Goal: Transaction & Acquisition: Purchase product/service

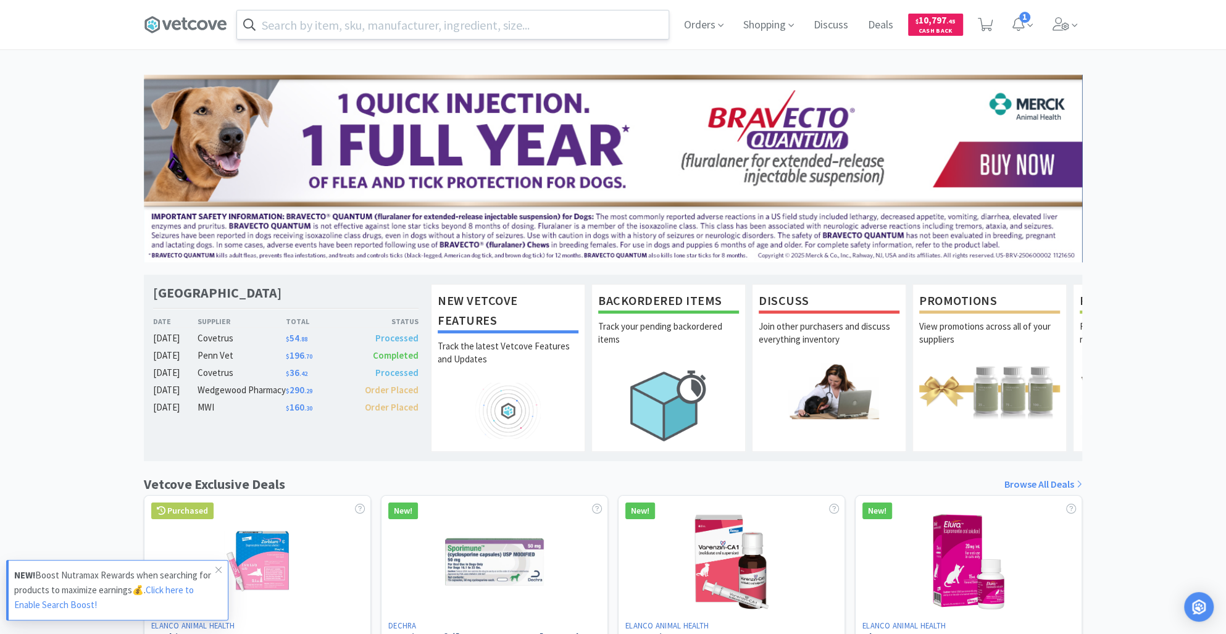
click at [278, 18] on input "text" at bounding box center [453, 24] width 432 height 28
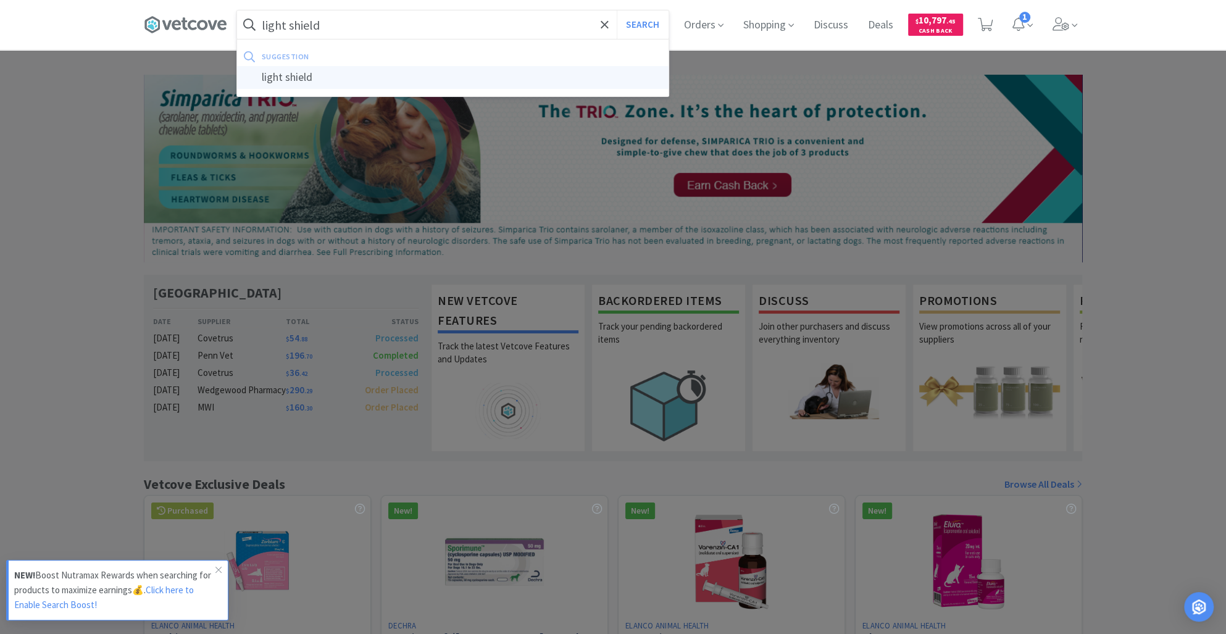
type input "light shield"
click at [340, 81] on div "light shield" at bounding box center [453, 77] width 432 height 23
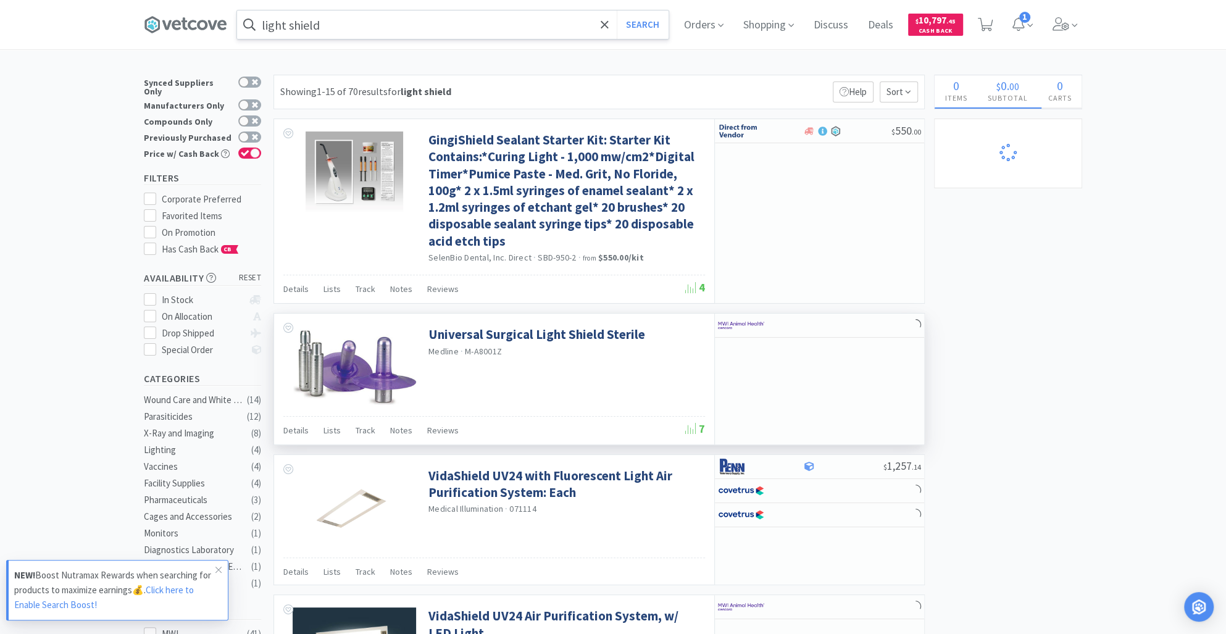
select select "12"
select select "2"
select select "10"
select select "4"
select select "1"
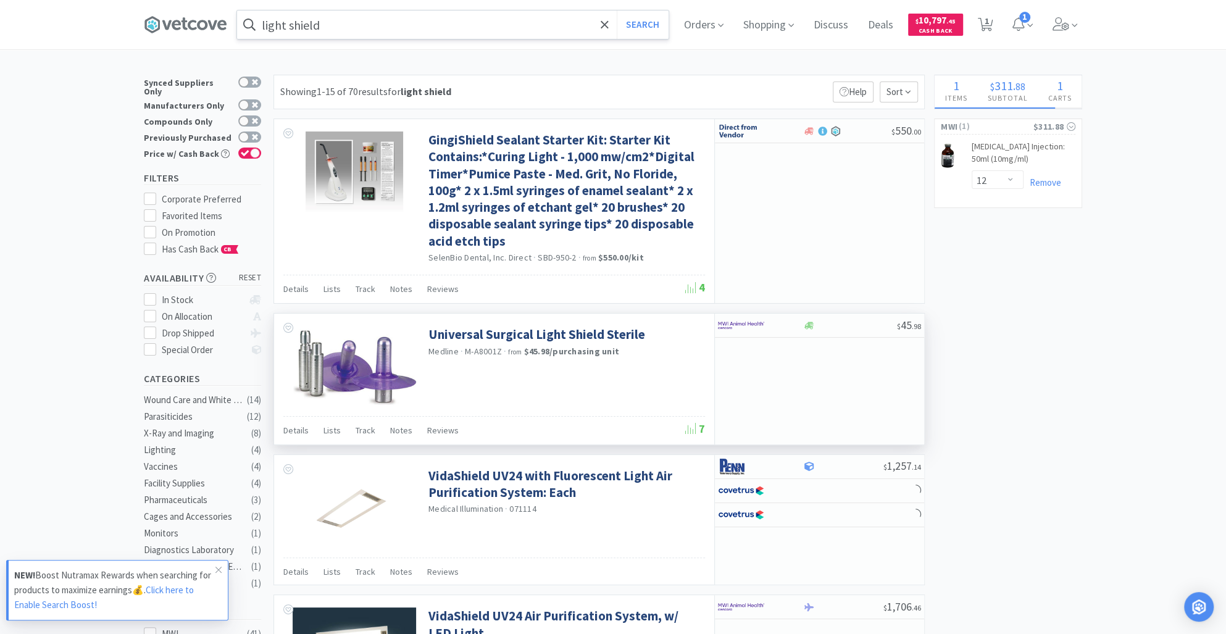
select select "1"
select select "3"
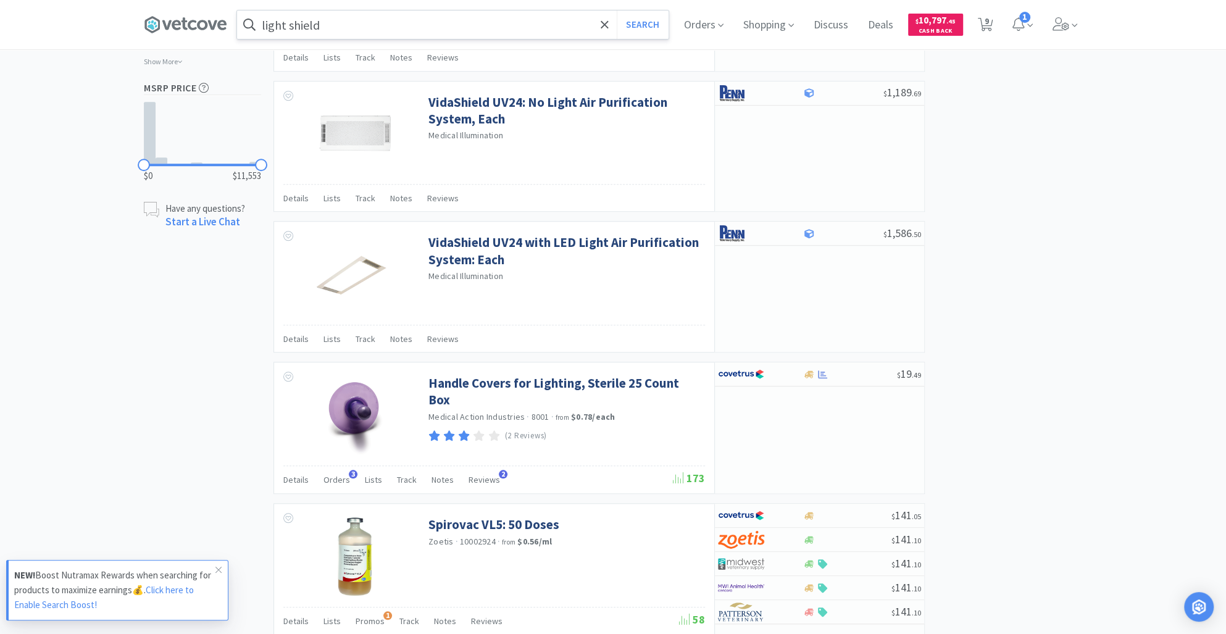
scroll to position [938, 0]
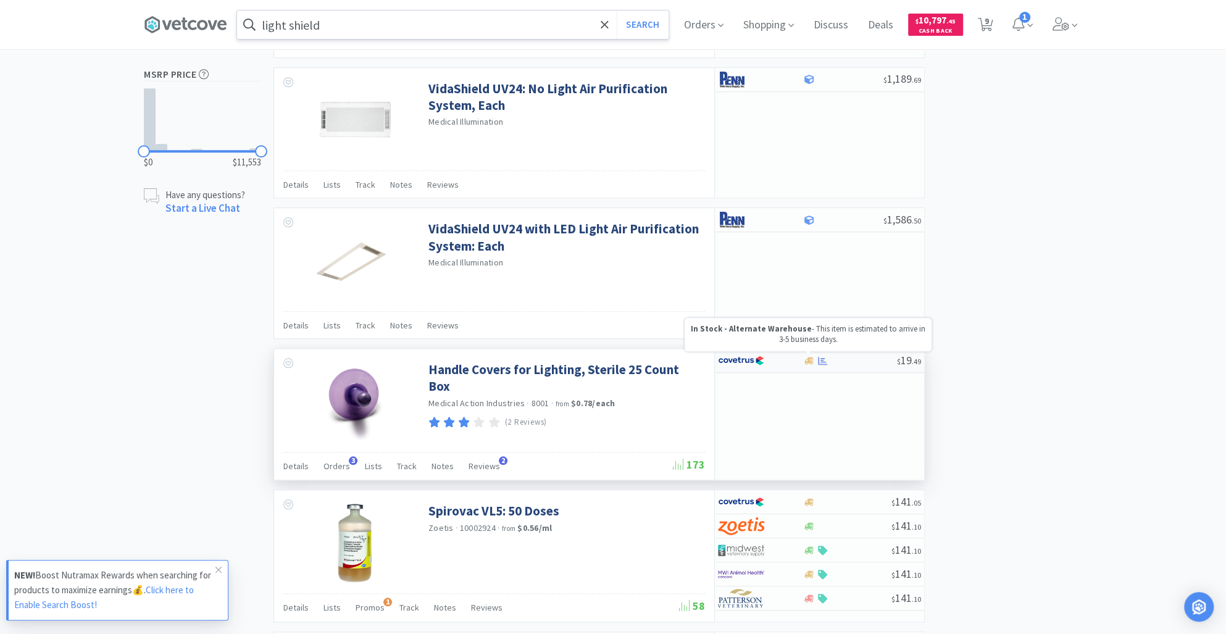
click at [810, 351] on div "$ 19 . 49" at bounding box center [819, 361] width 209 height 24
select select "1"
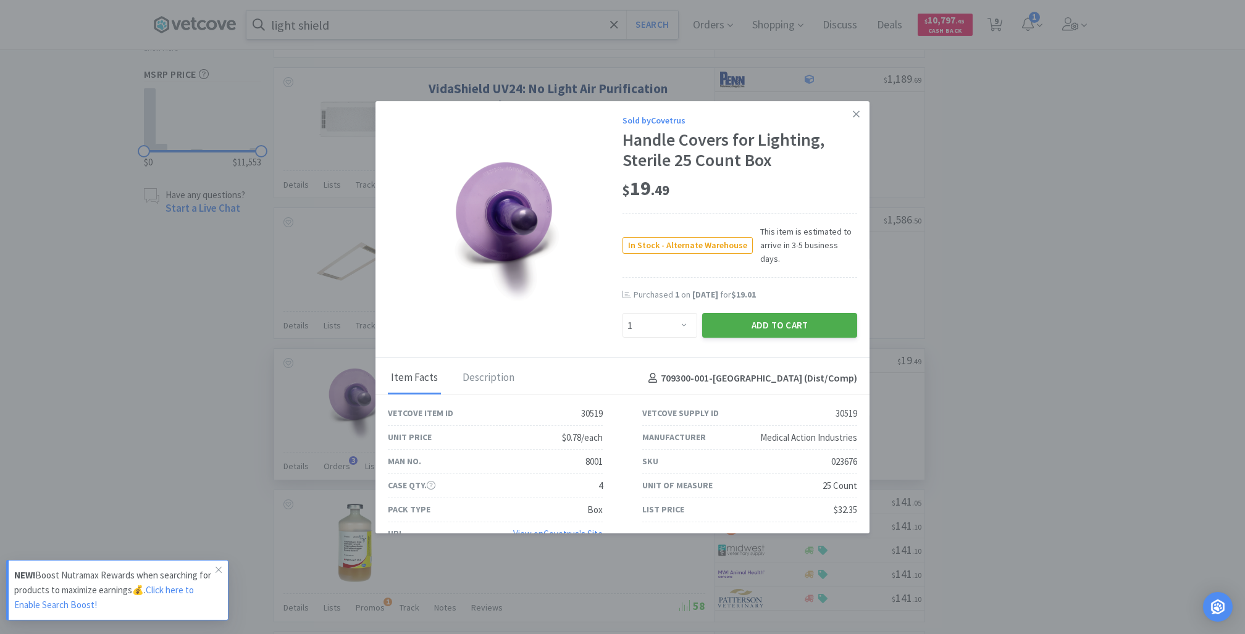
click at [771, 325] on button "Add to Cart" at bounding box center [779, 325] width 155 height 25
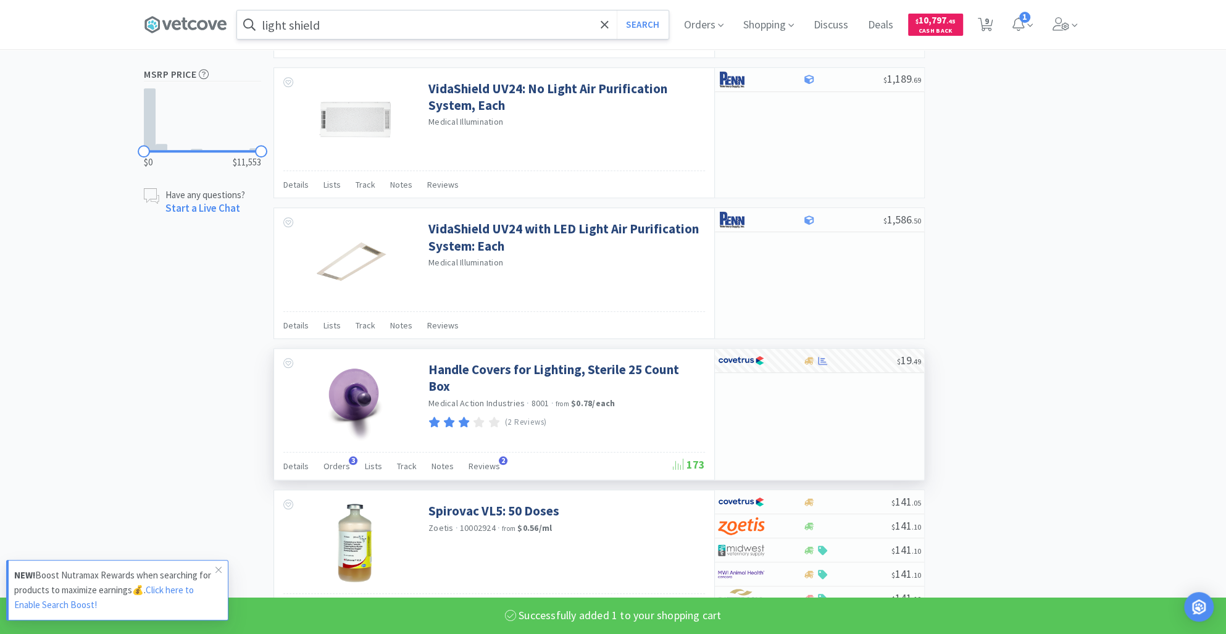
select select "1"
select select "3"
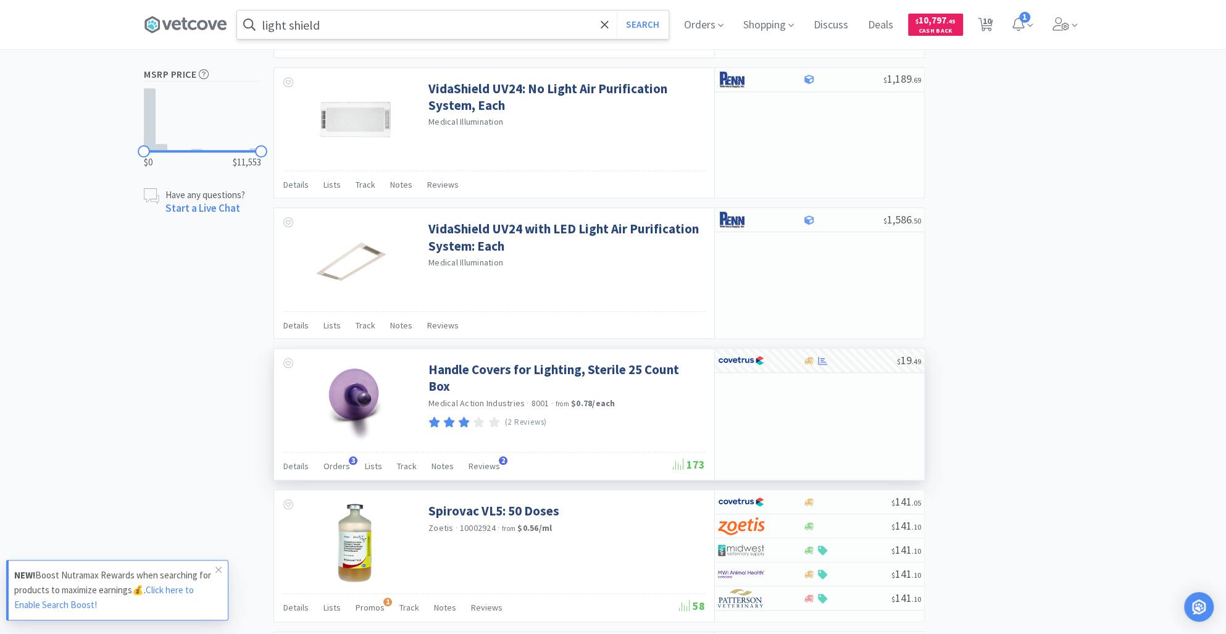
click at [374, 25] on input "light shield" at bounding box center [453, 24] width 432 height 28
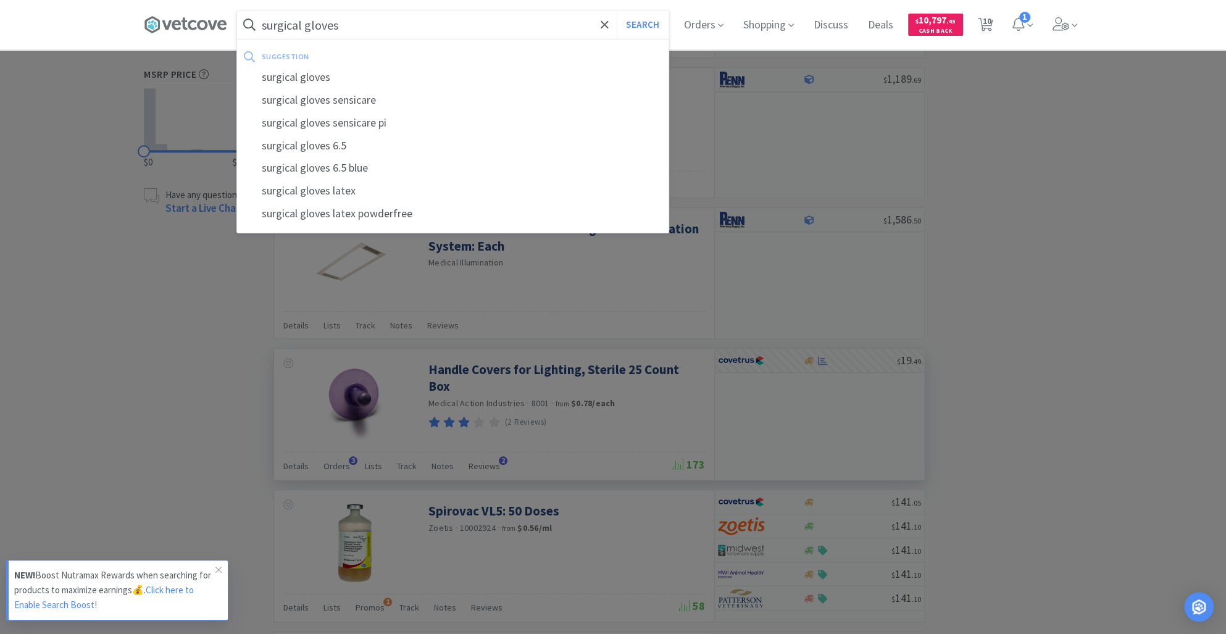
type input "surgical gloves"
click at [617, 10] on button "Search" at bounding box center [642, 24] width 51 height 28
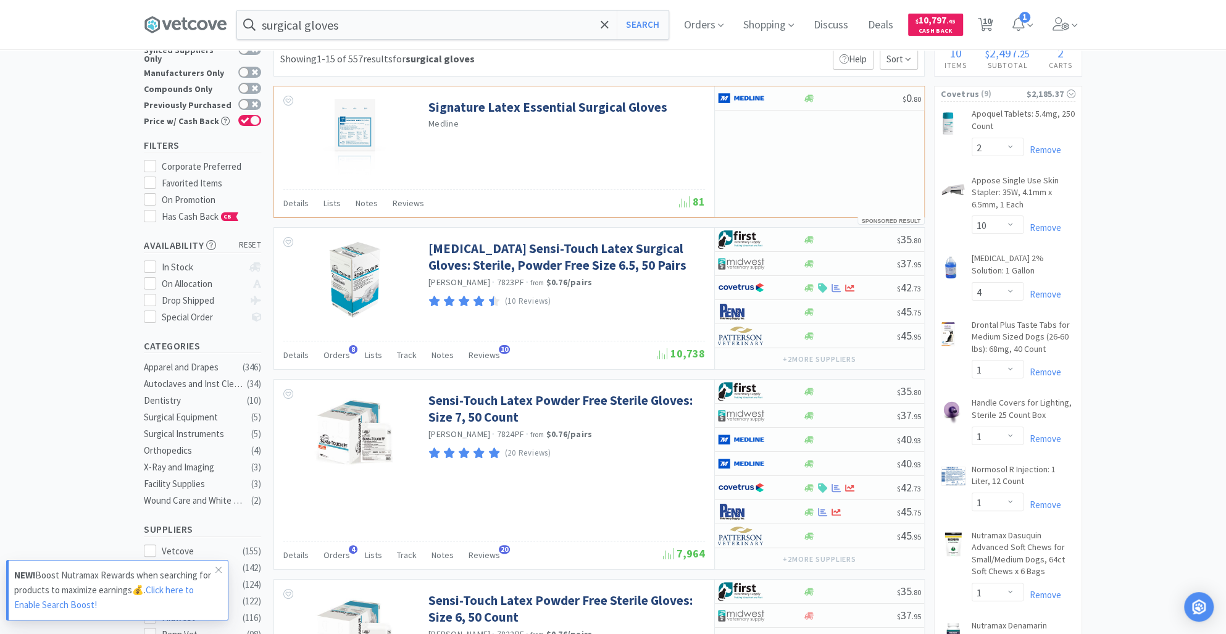
scroll to position [28, 0]
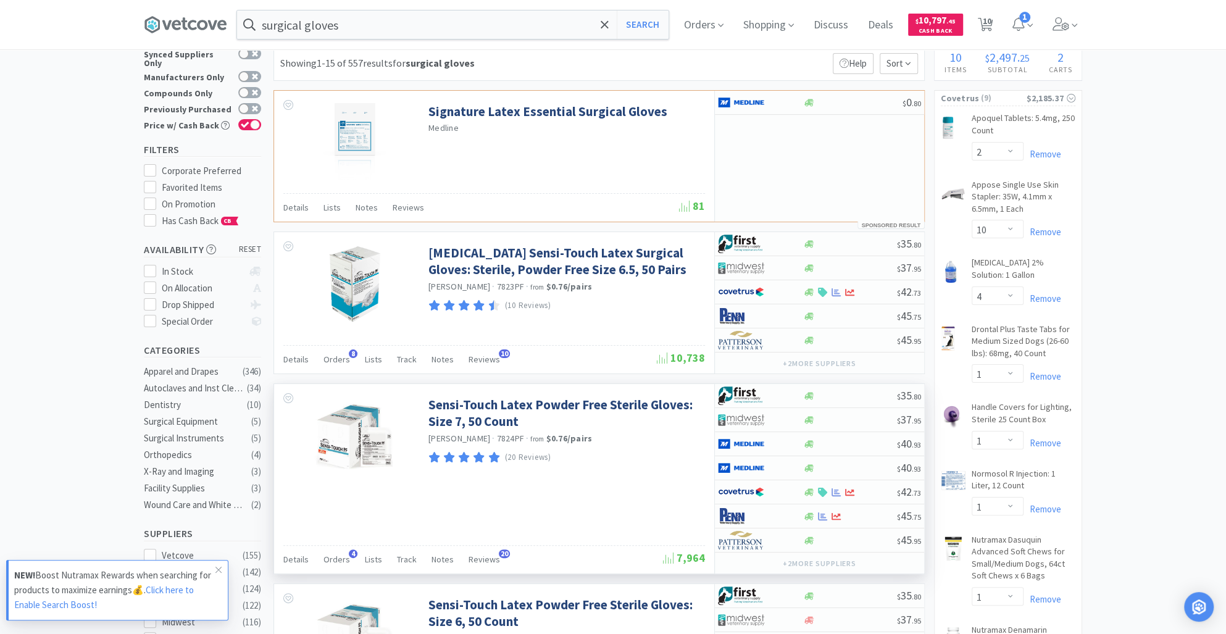
click at [622, 552] on div "Details Orders 4 Lists Track Notes Reviews 20" at bounding box center [473, 560] width 380 height 23
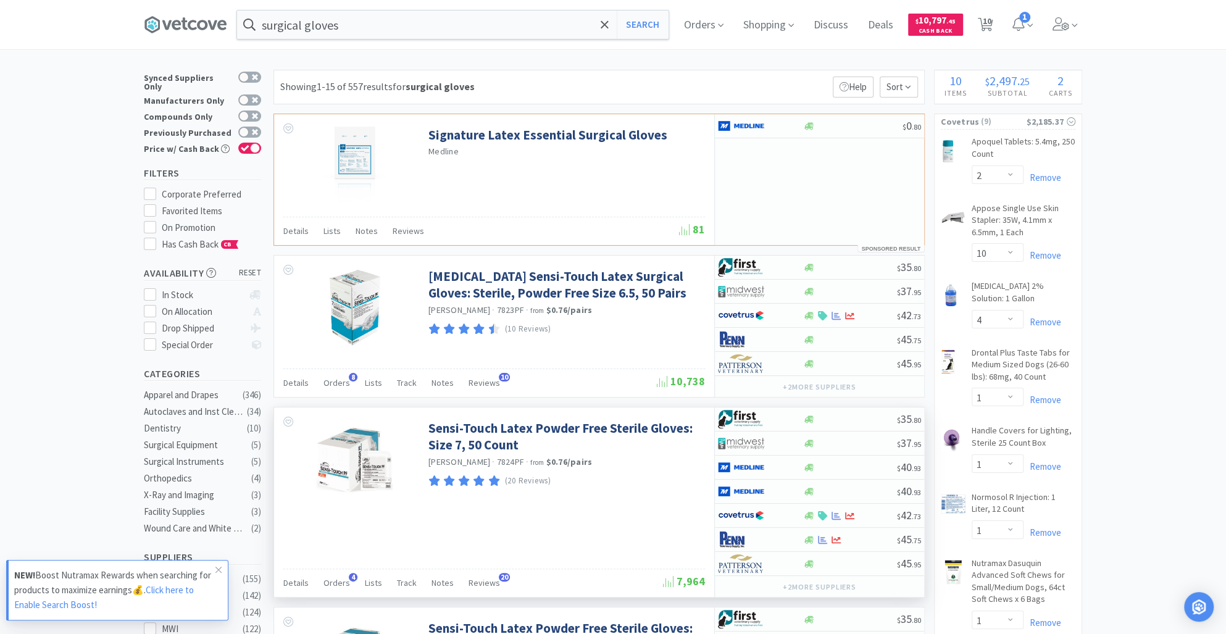
scroll to position [7, 0]
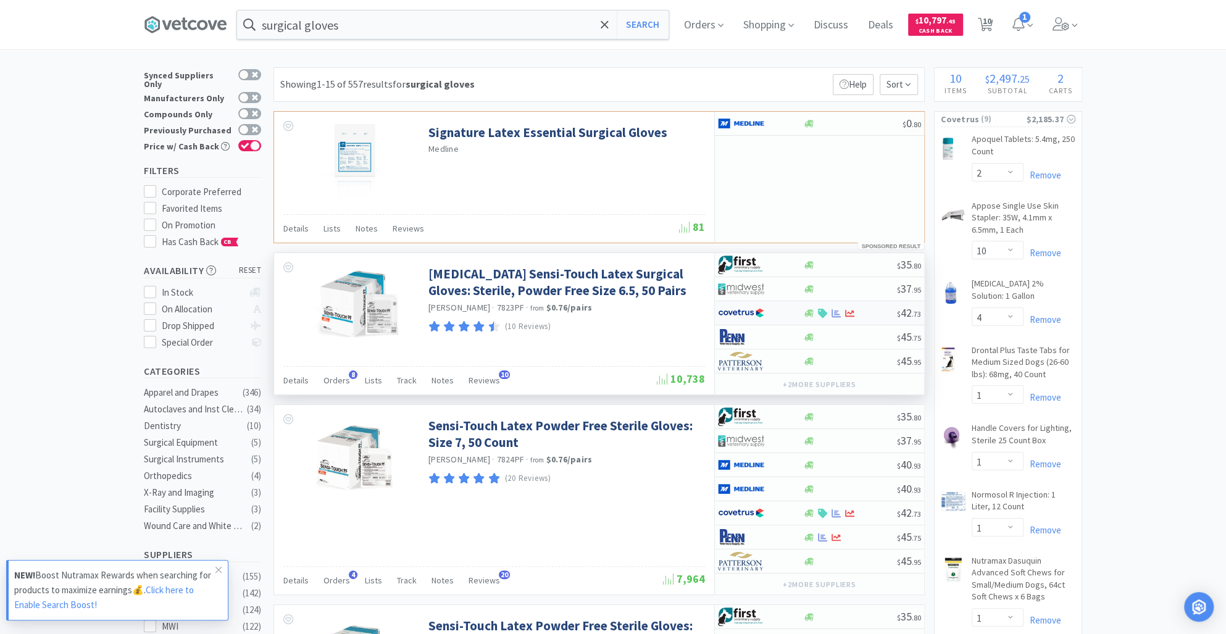
click at [813, 318] on div "$ 42 . 73" at bounding box center [819, 313] width 209 height 24
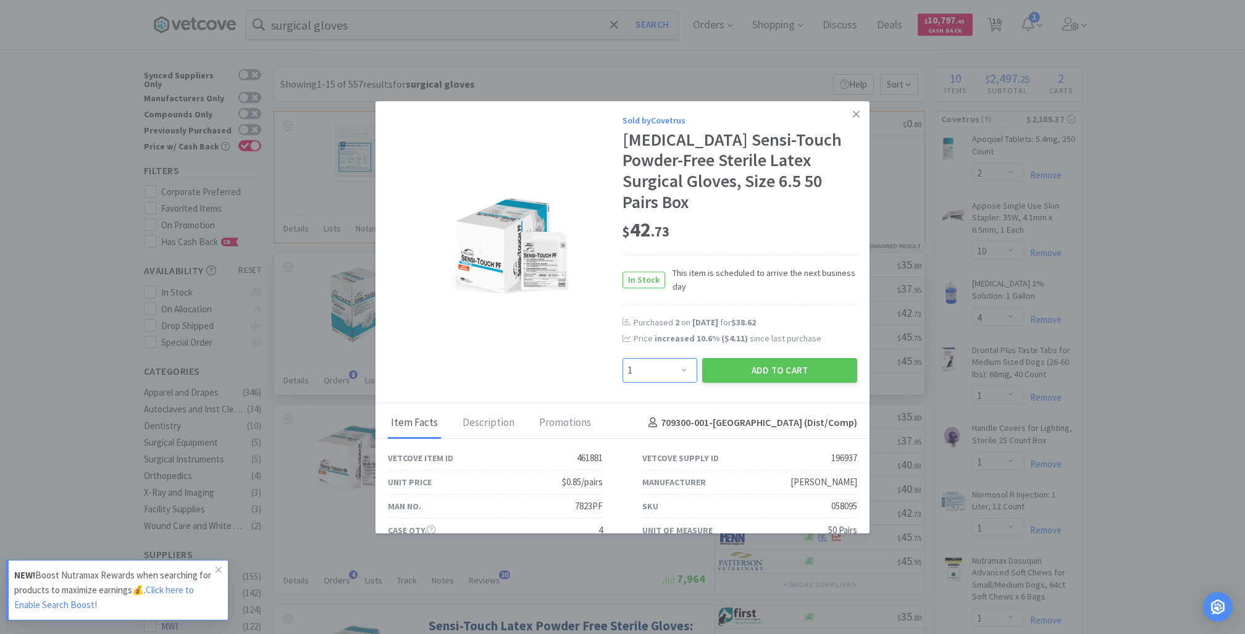
click at [675, 358] on select "Enter Quantity 1 2 3 4 5 6 7 8 9 10 11 12 13 14 15 16 17 18 19 20 Enter Quantity" at bounding box center [659, 370] width 75 height 25
select select "2"
click at [622, 358] on select "Enter Quantity 1 2 3 4 5 6 7 8 9 10 11 12 13 14 15 16 17 18 19 20 Enter Quantity" at bounding box center [659, 370] width 75 height 25
click at [743, 358] on button "Add to Cart" at bounding box center [779, 370] width 155 height 25
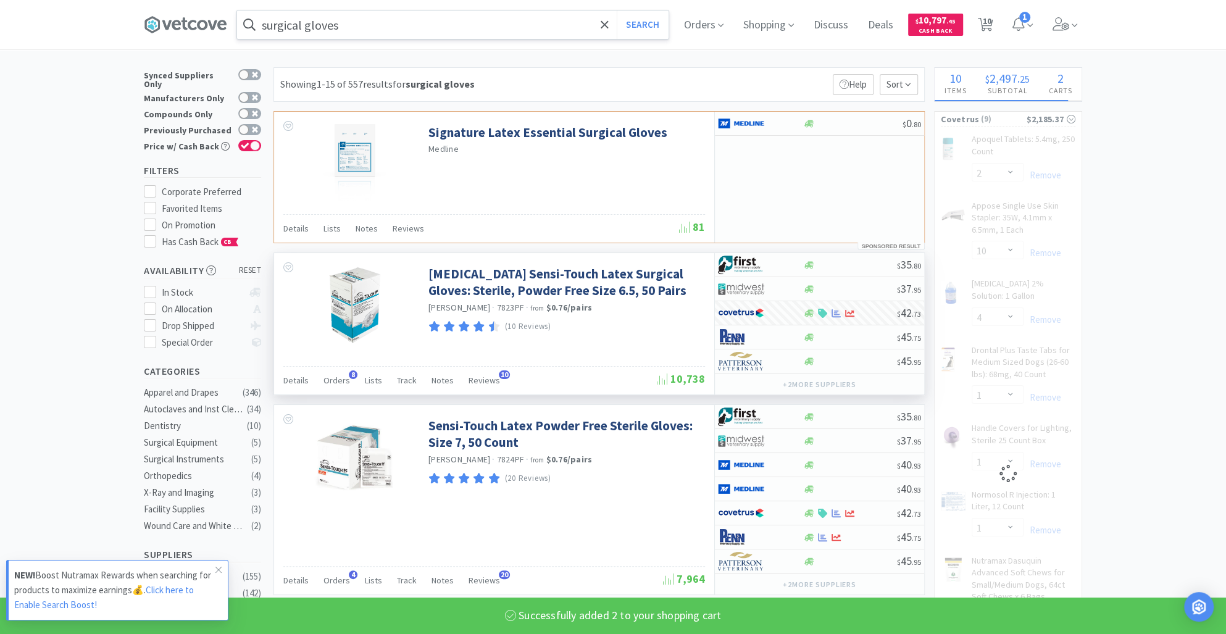
select select "2"
select select "1"
click at [389, 24] on input "surgical gloves" at bounding box center [453, 24] width 432 height 28
select select "3"
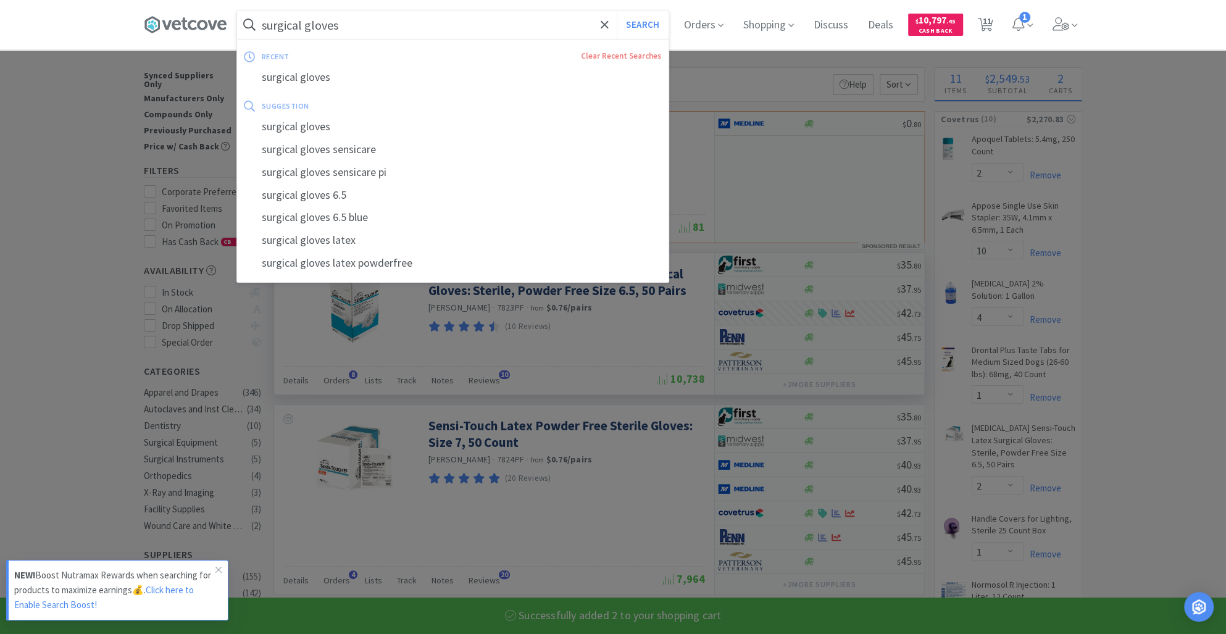
click at [389, 24] on input "surgical gloves" at bounding box center [453, 24] width 432 height 28
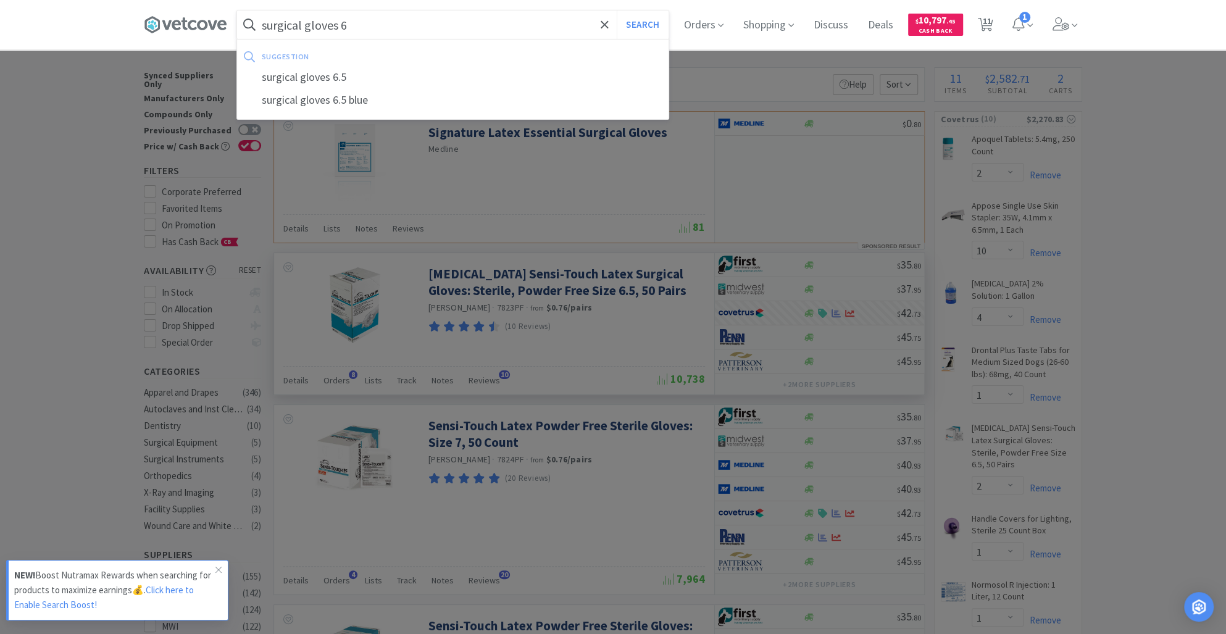
type input "surgical gloves 6"
click at [617, 10] on button "Search" at bounding box center [642, 24] width 51 height 28
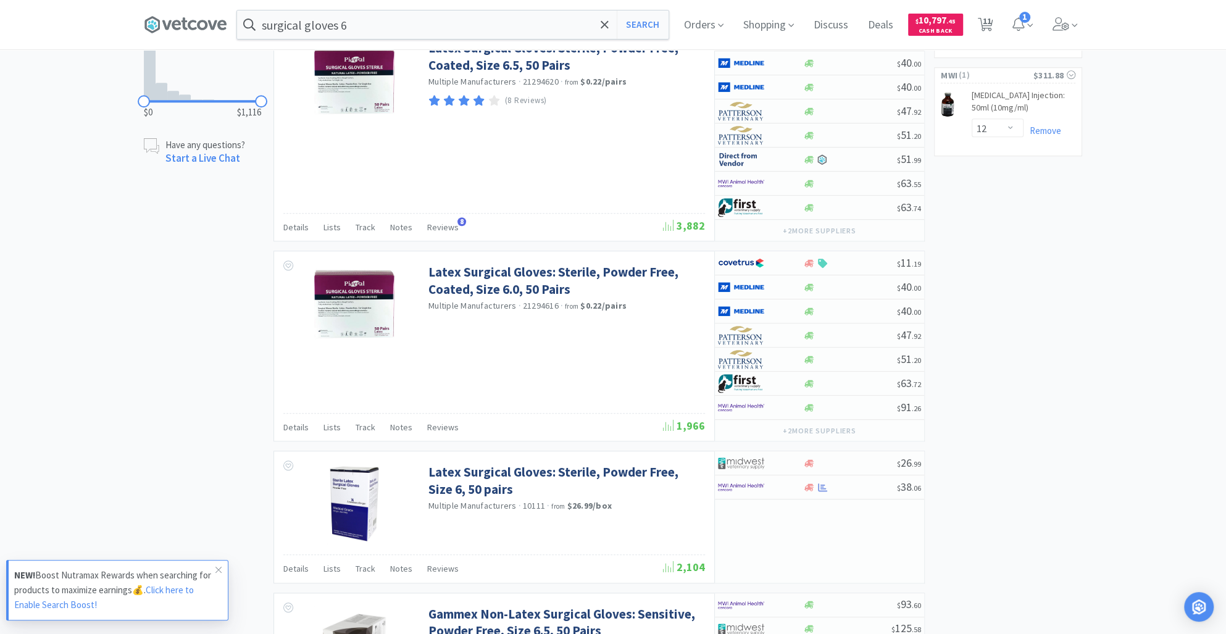
scroll to position [856, 0]
